Goal: Information Seeking & Learning: Find specific fact

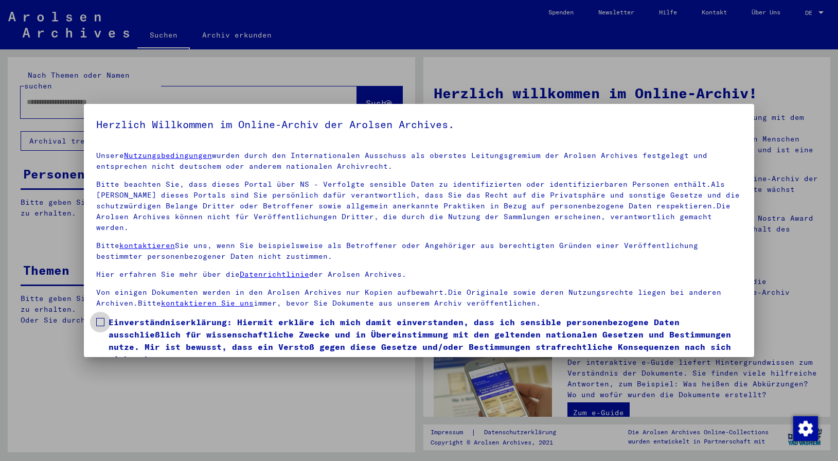
click at [102, 318] on span at bounding box center [100, 322] width 8 height 8
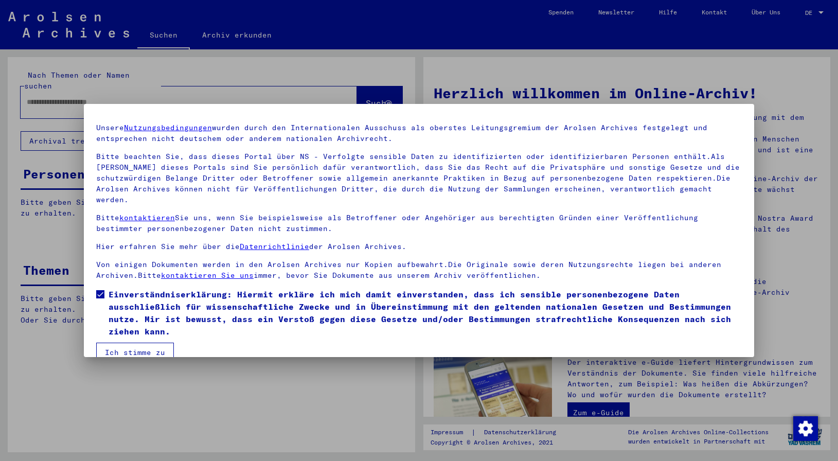
scroll to position [34, 0]
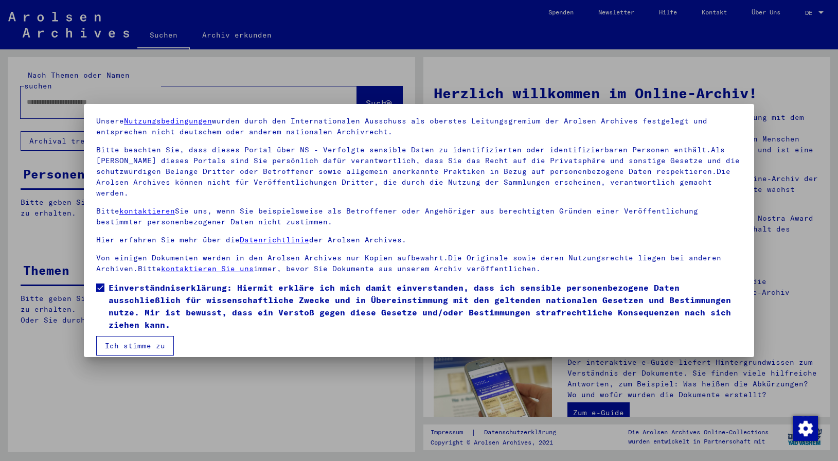
click at [137, 340] on button "Ich stimme zu" at bounding box center [135, 346] width 78 height 20
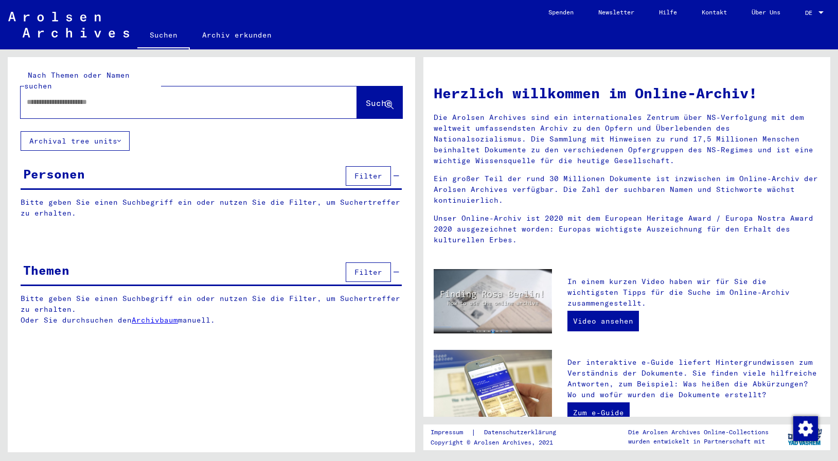
click at [49, 98] on div at bounding box center [174, 102] width 306 height 23
click at [51, 97] on input "text" at bounding box center [176, 102] width 299 height 11
type input "**********"
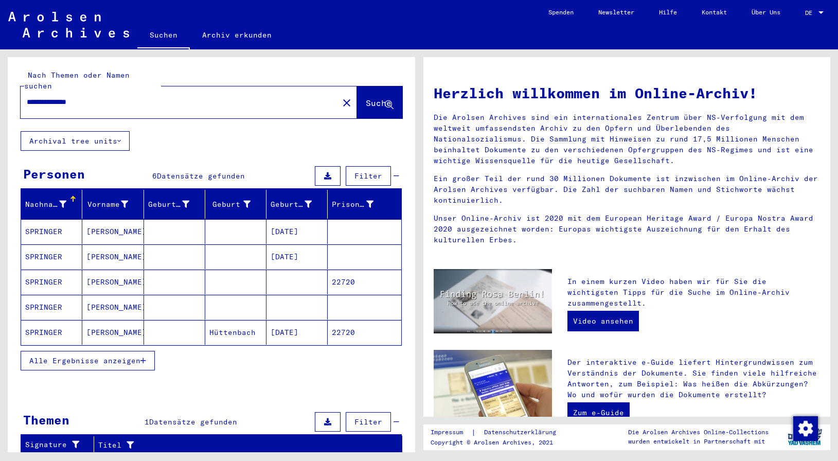
click at [52, 321] on mat-cell "SPRINGER" at bounding box center [51, 332] width 61 height 25
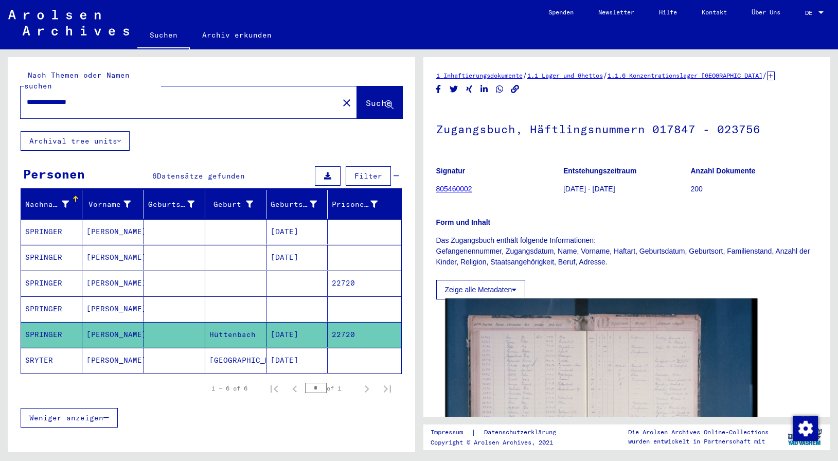
click at [598, 386] on img at bounding box center [601, 402] width 312 height 208
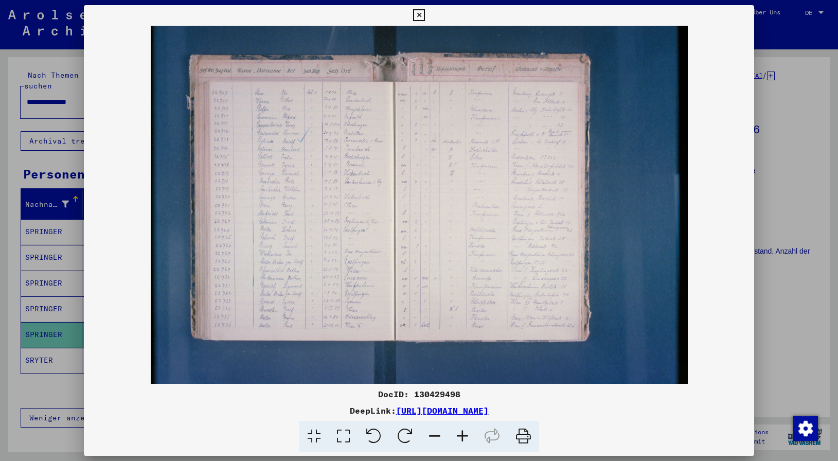
click at [458, 435] on icon at bounding box center [463, 436] width 28 height 31
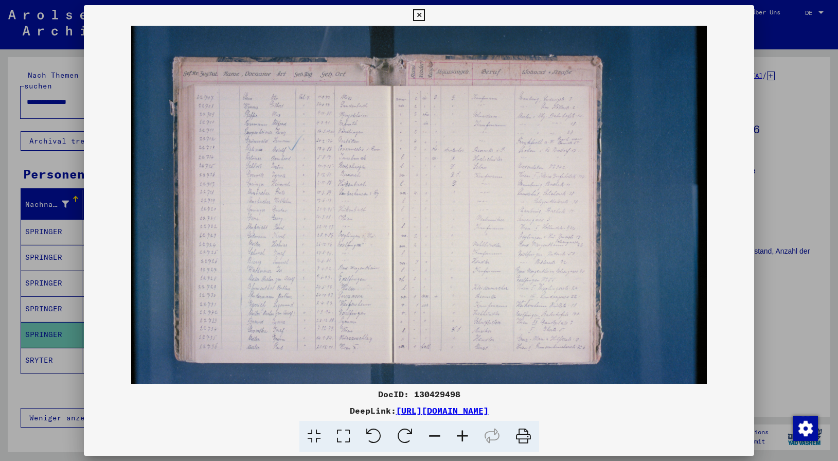
click at [458, 435] on icon at bounding box center [463, 436] width 28 height 31
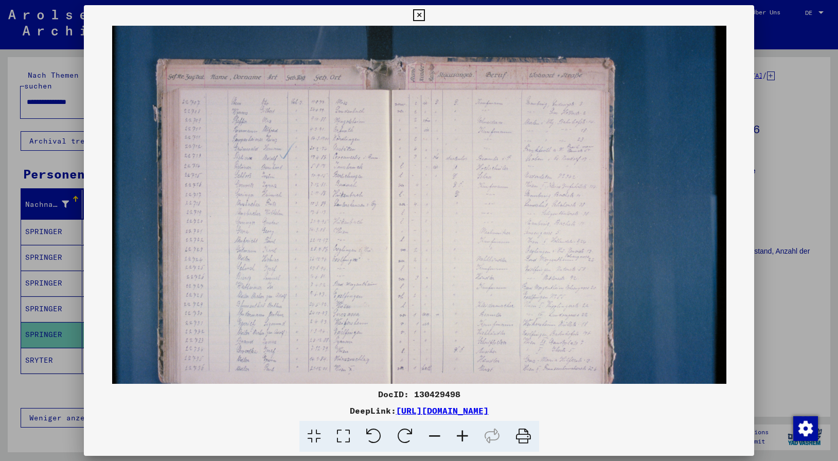
click at [458, 435] on icon at bounding box center [463, 436] width 28 height 31
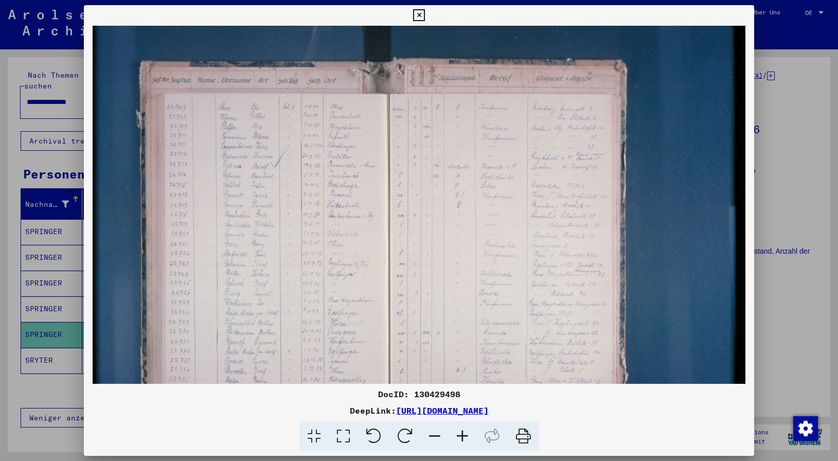
click at [458, 435] on icon at bounding box center [463, 436] width 28 height 31
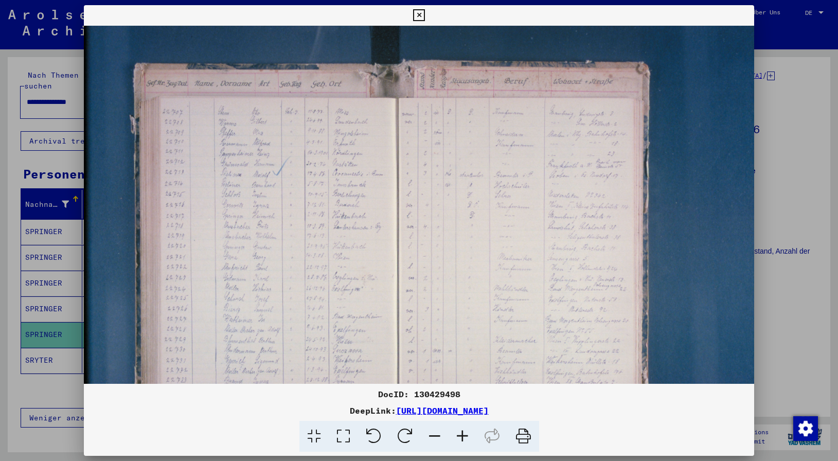
click at [458, 435] on icon at bounding box center [463, 436] width 28 height 31
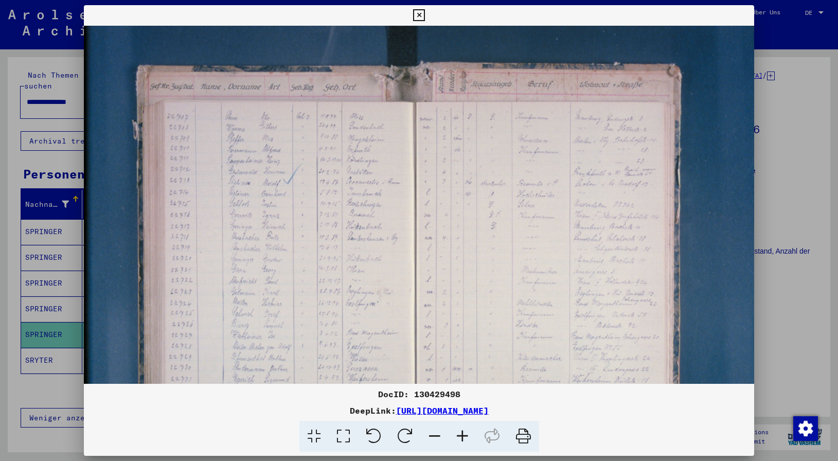
click at [458, 435] on icon at bounding box center [463, 436] width 28 height 31
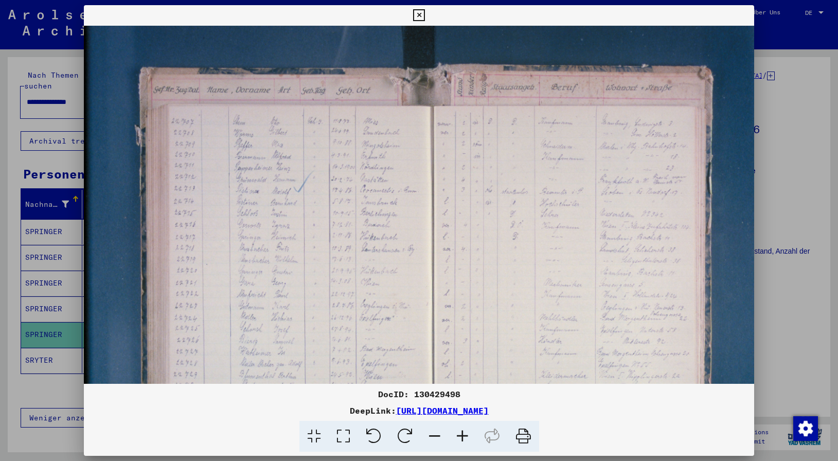
click at [458, 435] on icon at bounding box center [463, 436] width 28 height 31
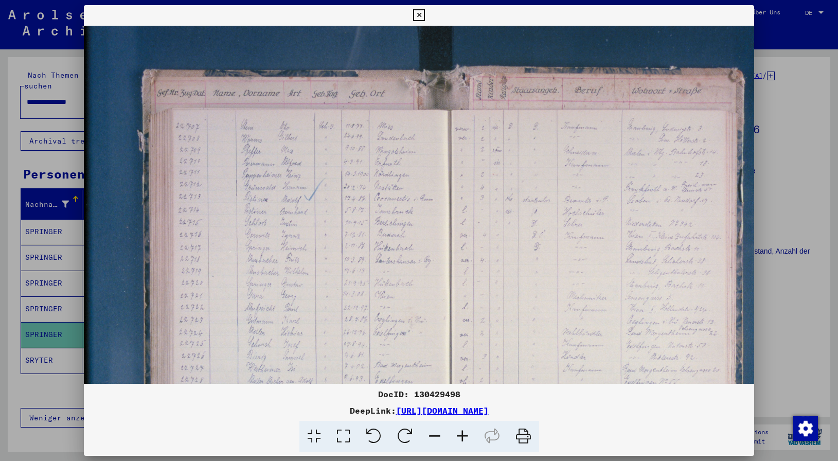
click at [458, 435] on icon at bounding box center [463, 436] width 28 height 31
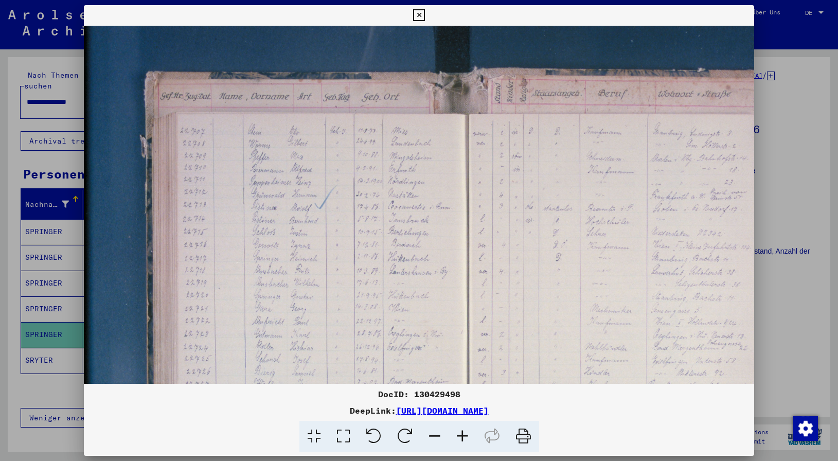
click at [458, 435] on icon at bounding box center [463, 436] width 28 height 31
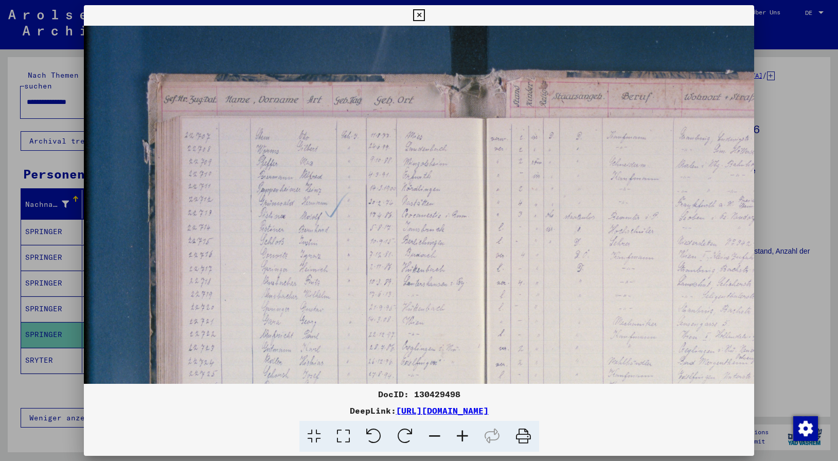
click at [458, 435] on icon at bounding box center [463, 436] width 28 height 31
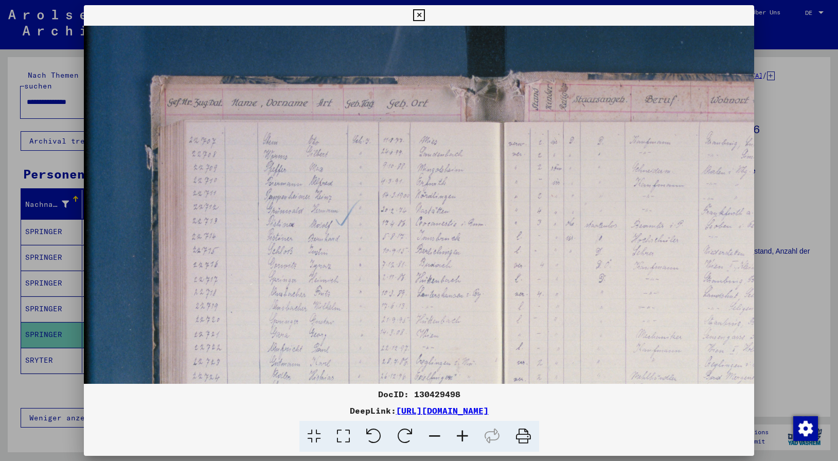
click at [458, 435] on icon at bounding box center [463, 436] width 28 height 31
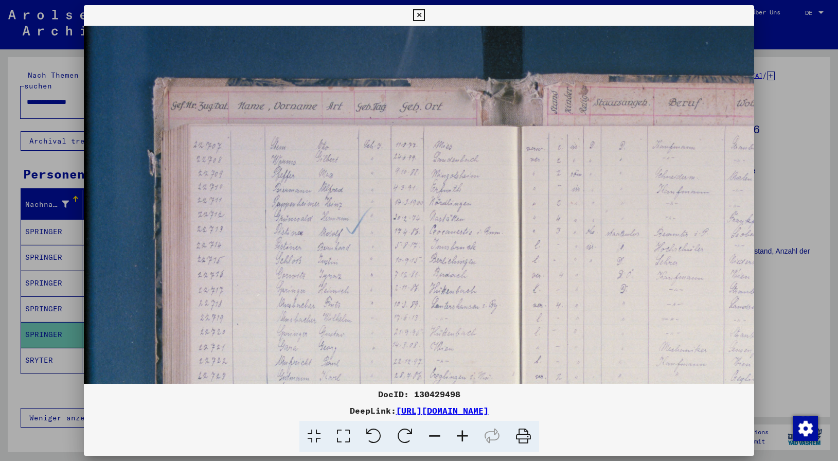
click at [458, 435] on icon at bounding box center [463, 436] width 28 height 31
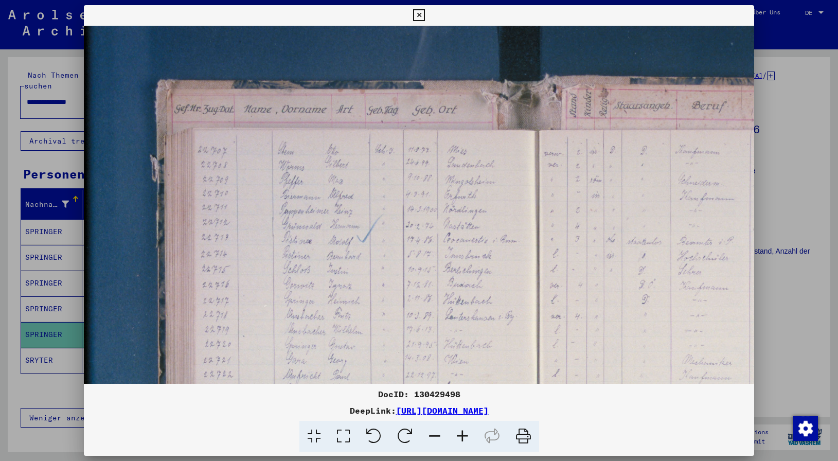
click at [458, 435] on icon at bounding box center [463, 436] width 28 height 31
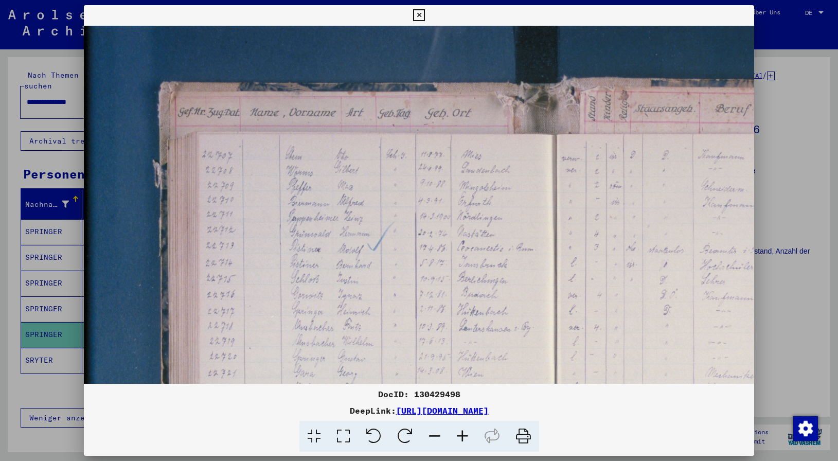
click at [458, 435] on icon at bounding box center [463, 436] width 28 height 31
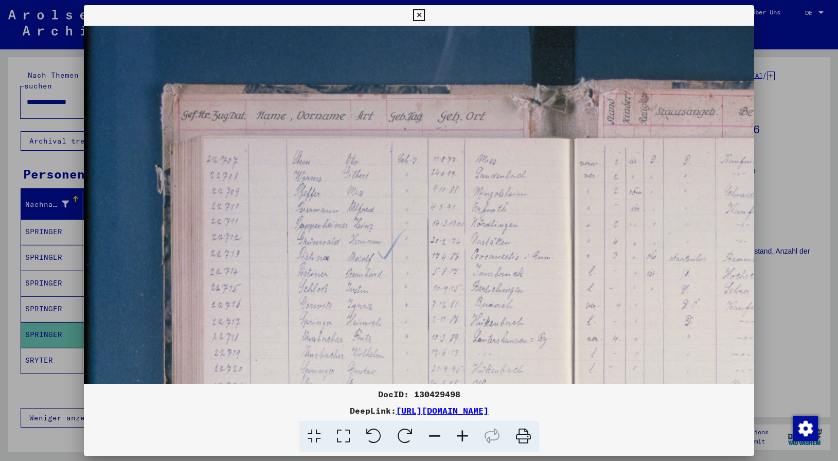
click at [458, 435] on icon at bounding box center [463, 436] width 28 height 31
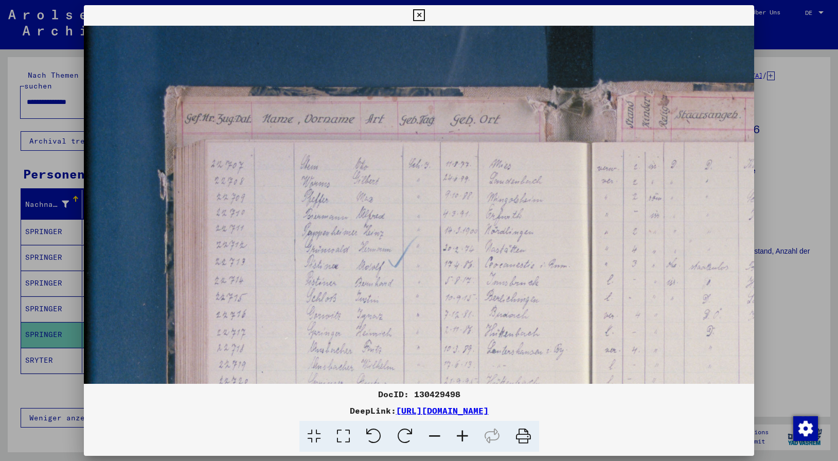
click at [458, 435] on icon at bounding box center [463, 436] width 28 height 31
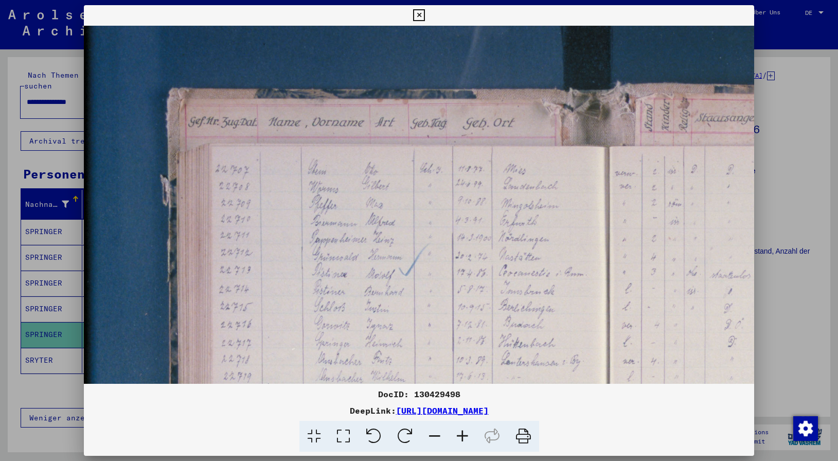
click at [458, 435] on icon at bounding box center [463, 436] width 28 height 31
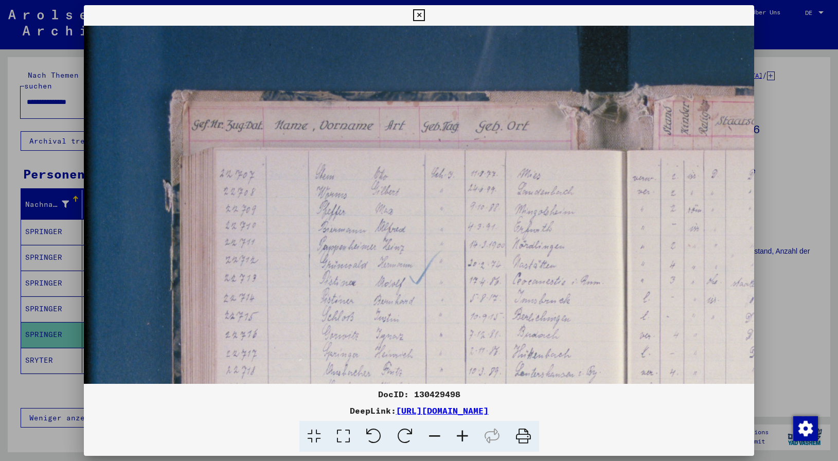
click at [458, 435] on icon at bounding box center [463, 436] width 28 height 31
click at [458, 434] on icon at bounding box center [463, 436] width 28 height 31
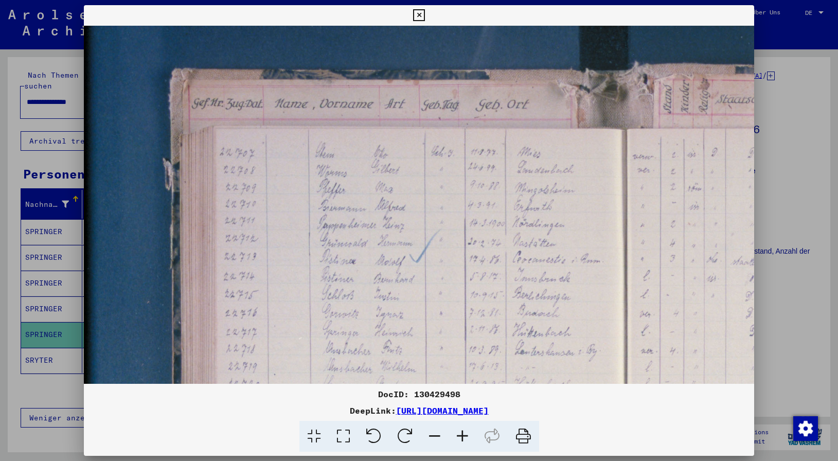
scroll to position [67, 0]
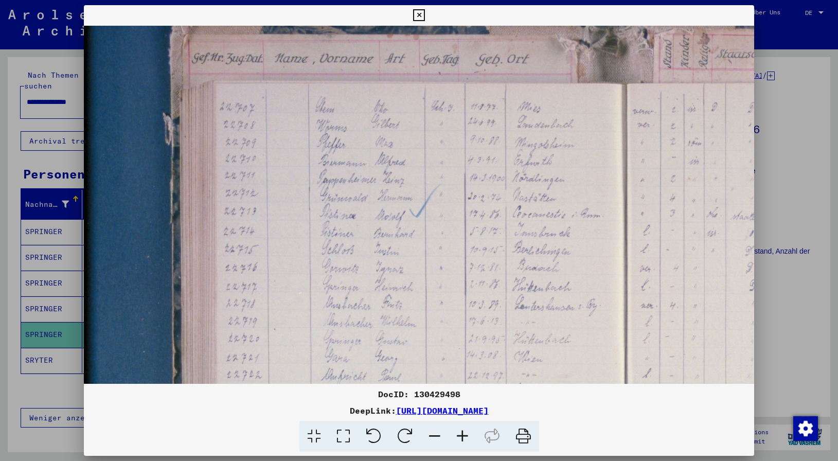
drag, startPoint x: 405, startPoint y: 314, endPoint x: 439, endPoint y: 247, distance: 74.8
click at [439, 247] on img at bounding box center [680, 356] width 1193 height 795
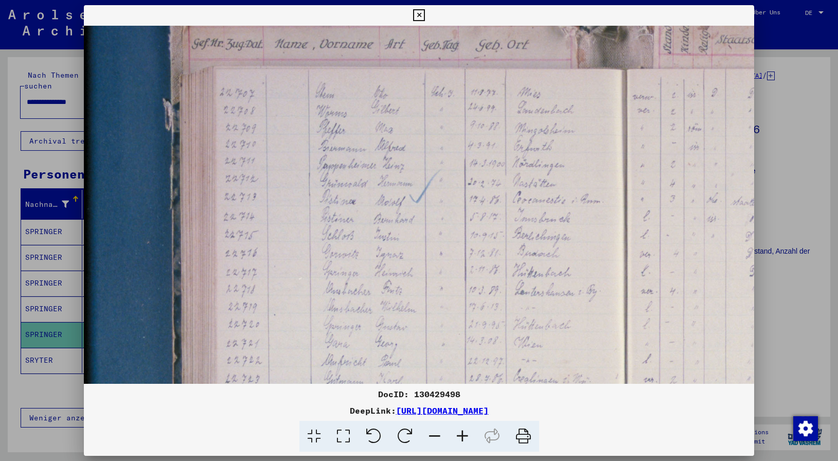
drag, startPoint x: 408, startPoint y: 320, endPoint x: 418, endPoint y: 306, distance: 17.6
click at [418, 306] on img at bounding box center [680, 341] width 1193 height 795
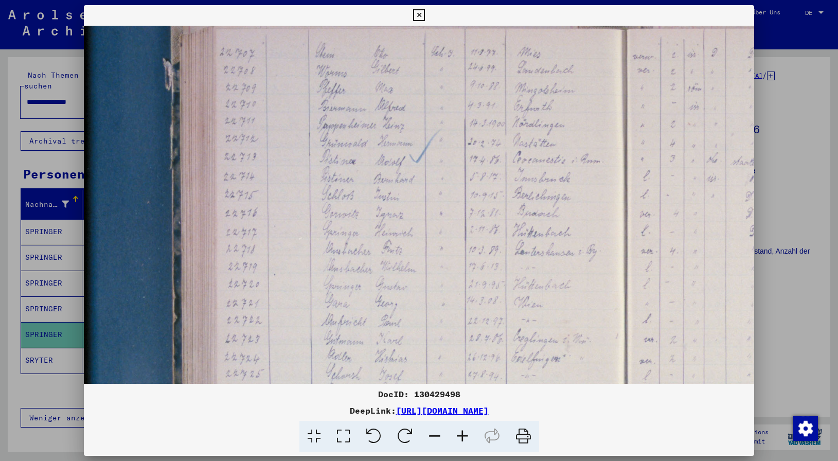
scroll to position [117, 2]
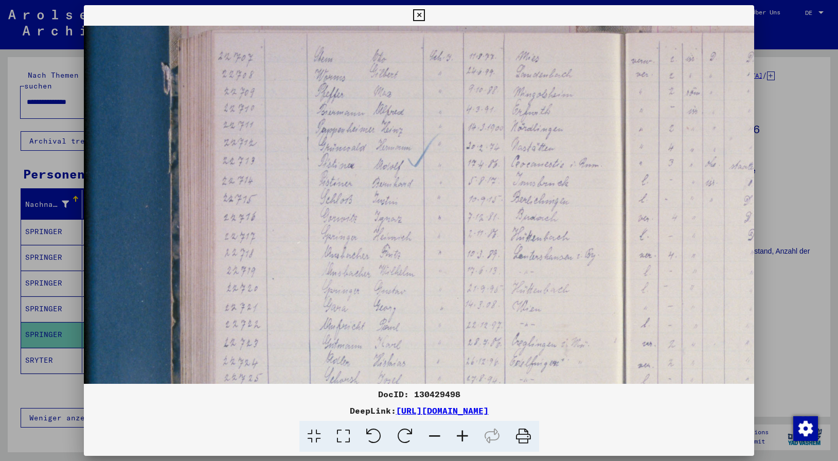
drag, startPoint x: 375, startPoint y: 339, endPoint x: 391, endPoint y: 304, distance: 38.7
click at [391, 304] on img at bounding box center [678, 305] width 1193 height 795
click at [343, 306] on img at bounding box center [678, 305] width 1193 height 795
click at [425, 14] on icon at bounding box center [419, 15] width 12 height 12
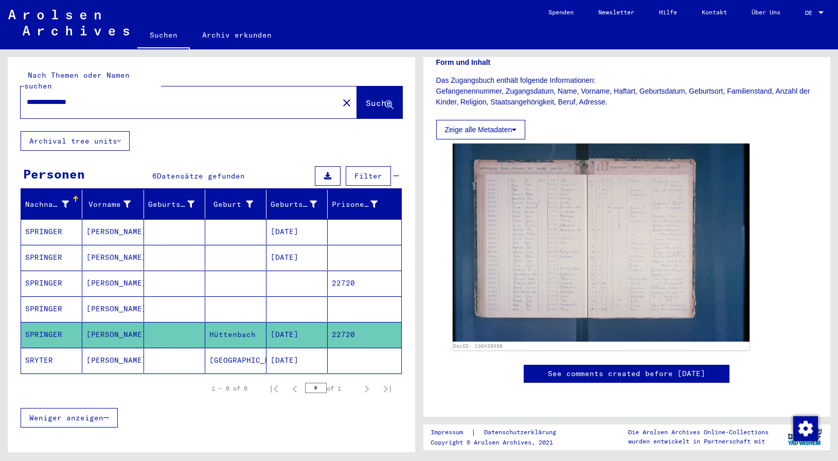
scroll to position [333, 0]
click at [39, 273] on mat-cell "SPRINGER" at bounding box center [51, 283] width 61 height 25
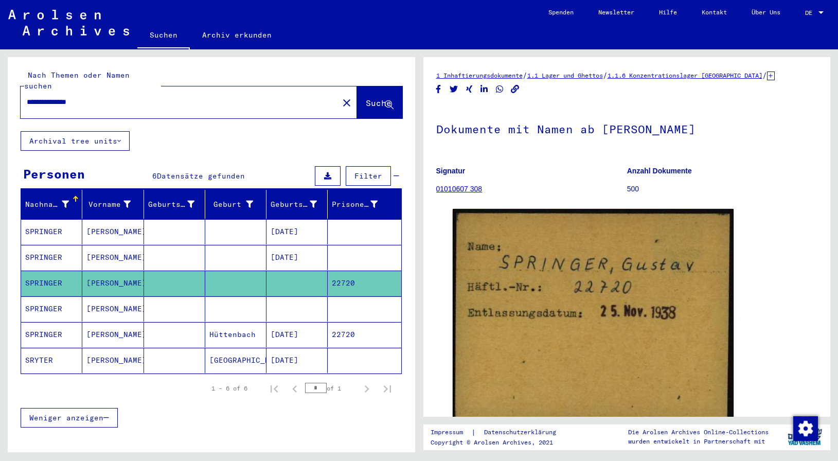
click at [39, 296] on mat-cell "SPRINGER" at bounding box center [51, 308] width 61 height 25
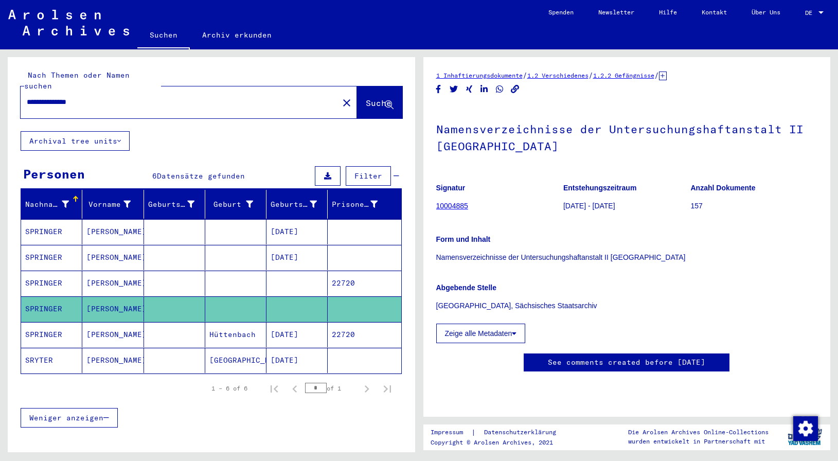
click at [41, 271] on mat-cell "SPRINGER" at bounding box center [51, 283] width 61 height 25
